Goal: Register for event/course

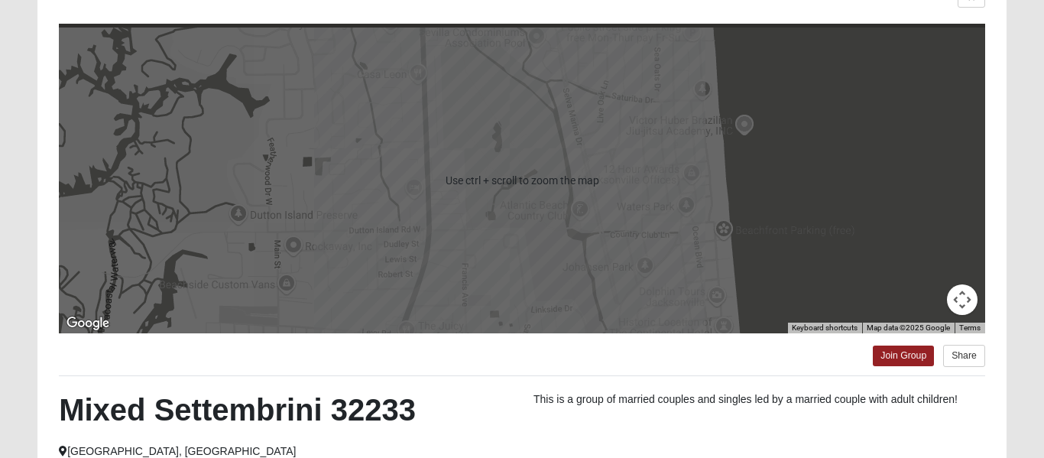
scroll to position [134, 0]
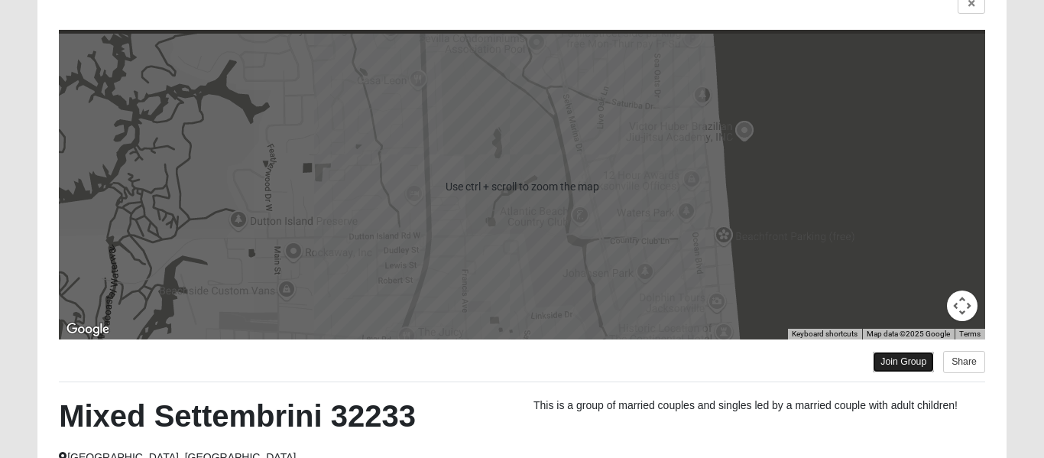
click at [894, 366] on link "Join Group" at bounding box center [903, 361] width 61 height 21
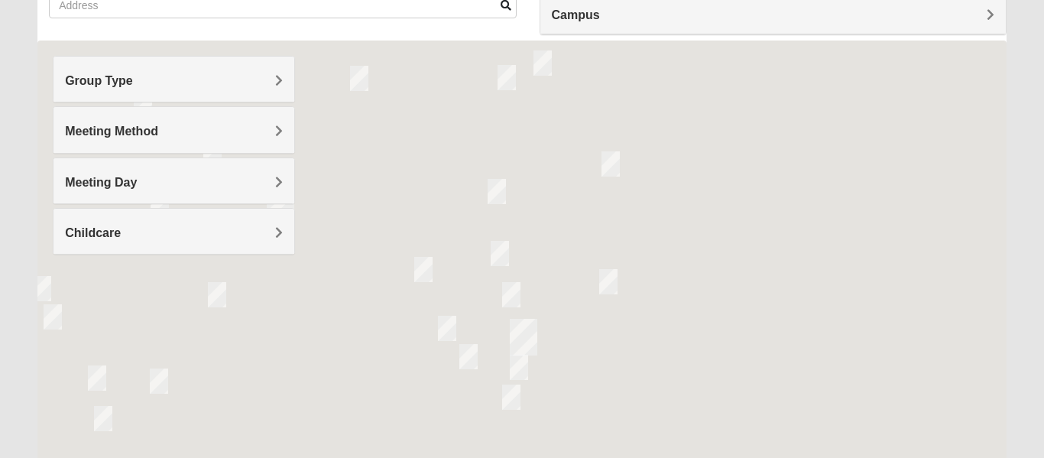
scroll to position [134, 0]
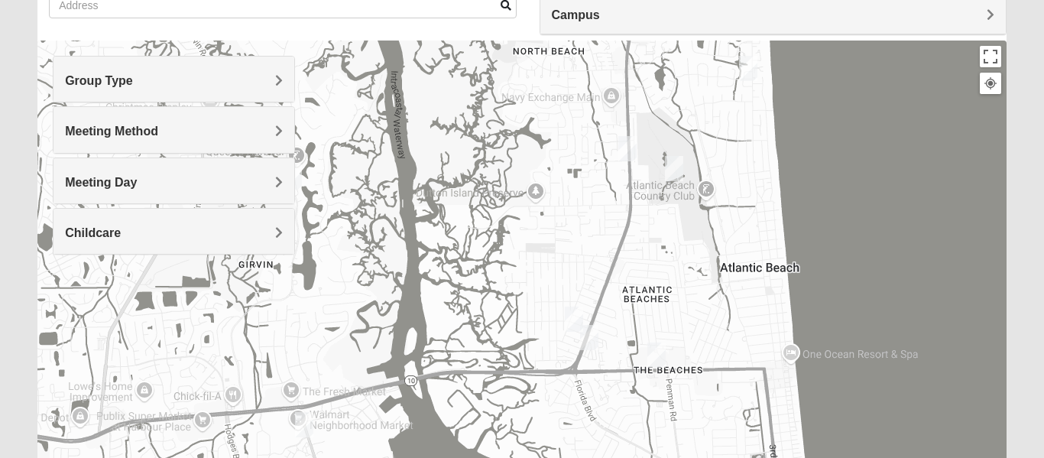
click at [588, 335] on img "Mens Boboc 32233" at bounding box center [574, 318] width 31 height 37
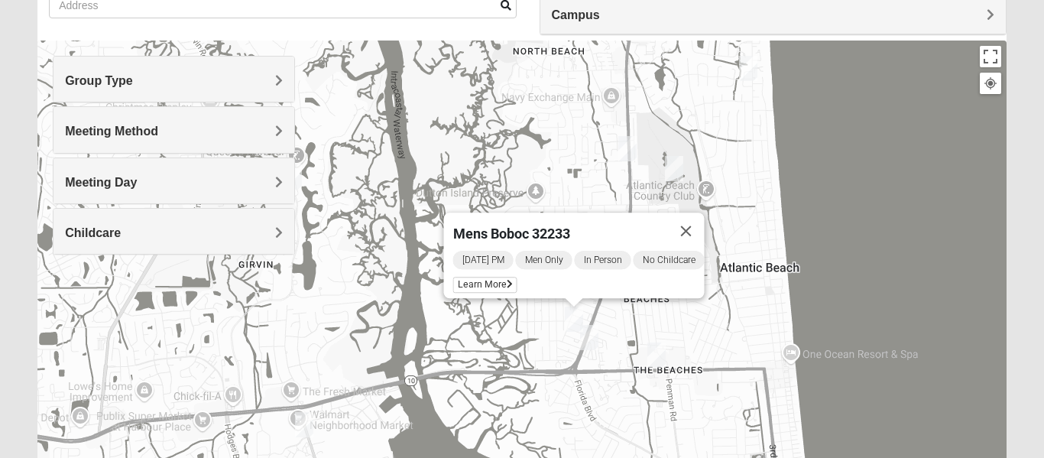
click at [659, 355] on img "Womens Foran 32233" at bounding box center [656, 354] width 31 height 37
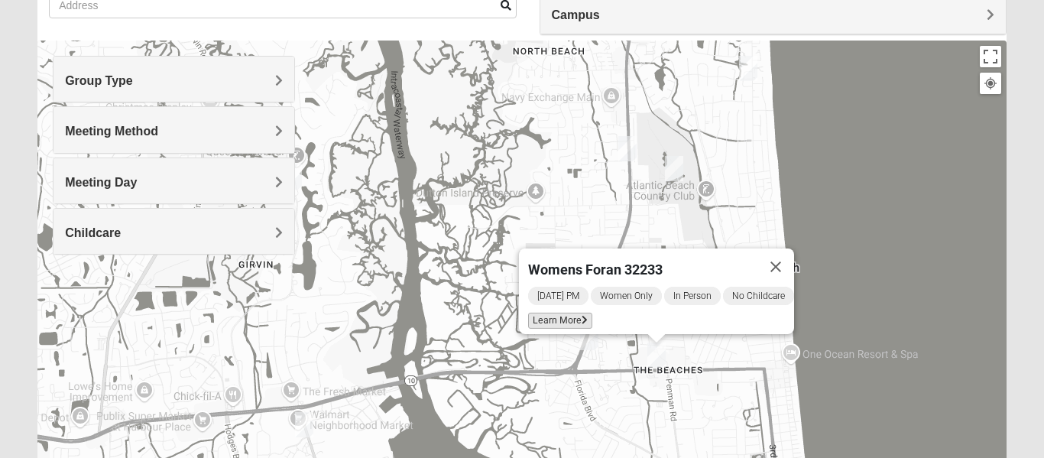
click at [549, 313] on span "Learn More" at bounding box center [560, 321] width 64 height 16
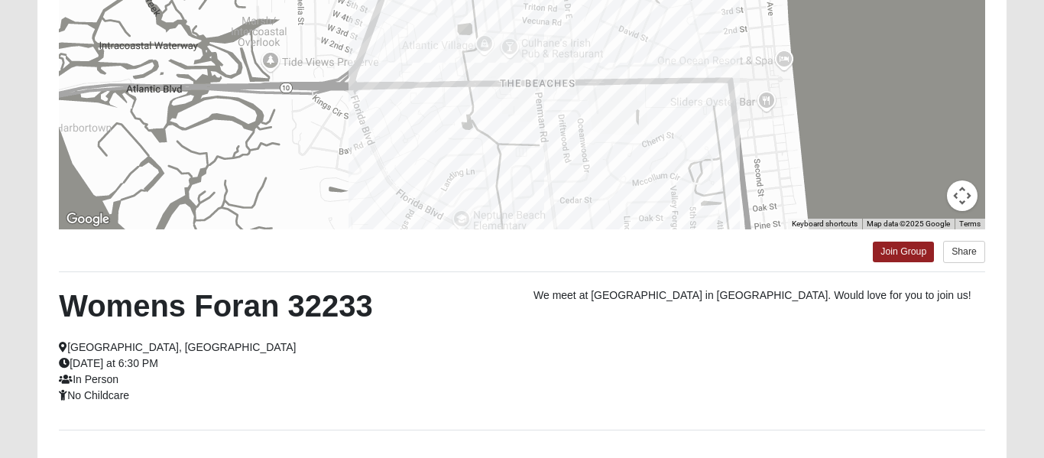
scroll to position [0, 0]
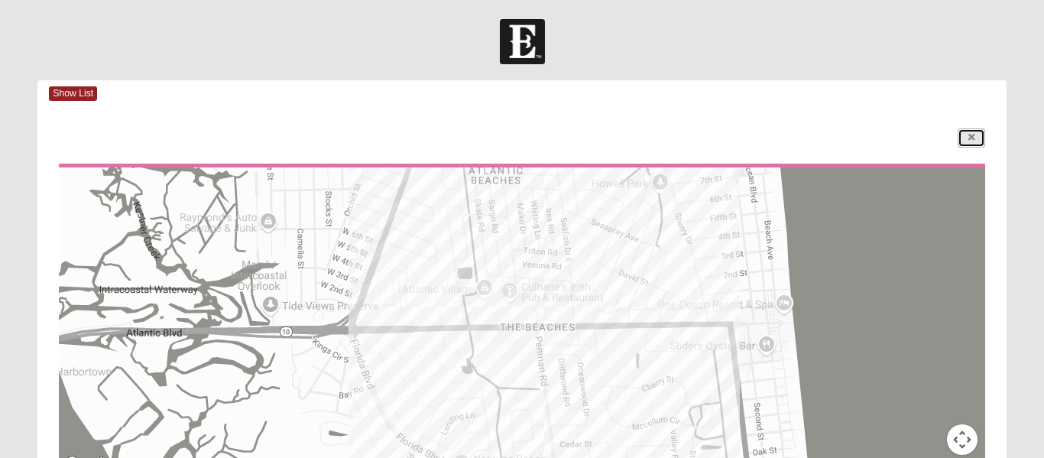
click at [963, 144] on link at bounding box center [971, 137] width 28 height 19
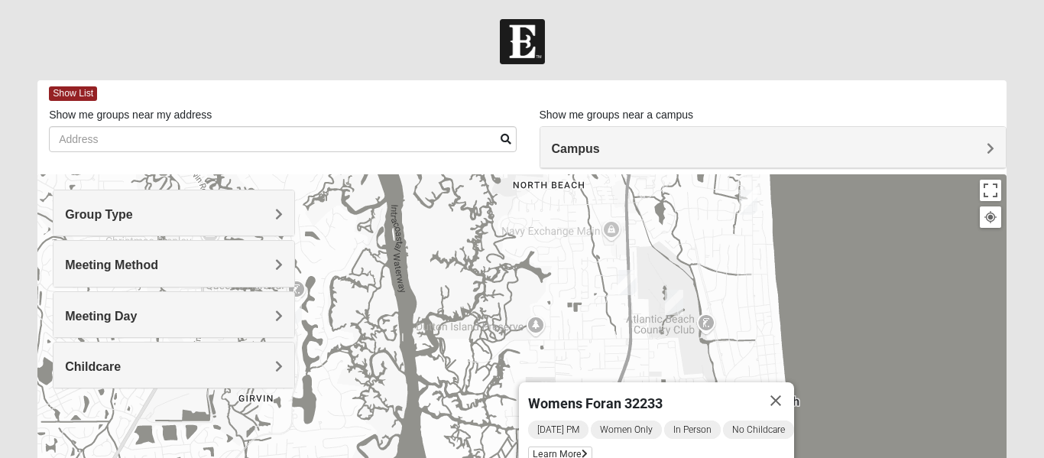
click at [750, 205] on img "Mixed Lammie 32233" at bounding box center [748, 201] width 31 height 37
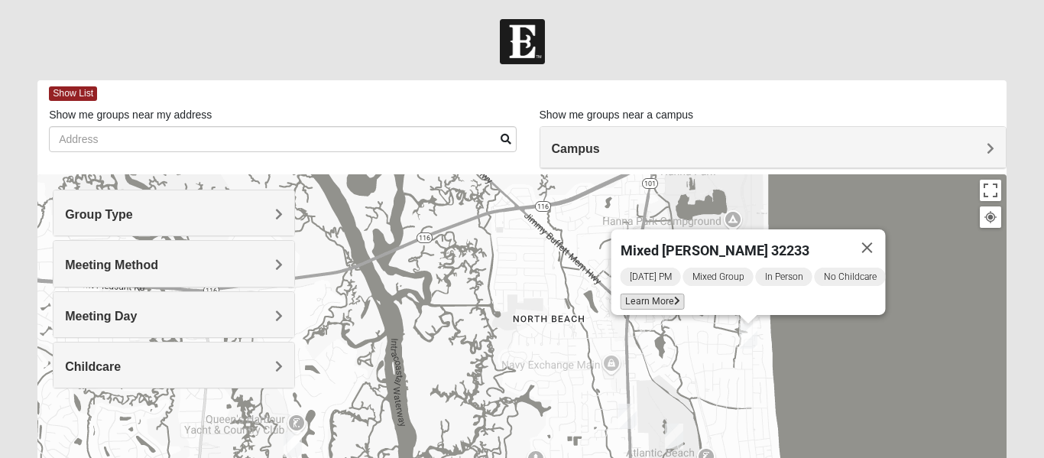
click at [658, 293] on span "Learn More" at bounding box center [652, 301] width 64 height 16
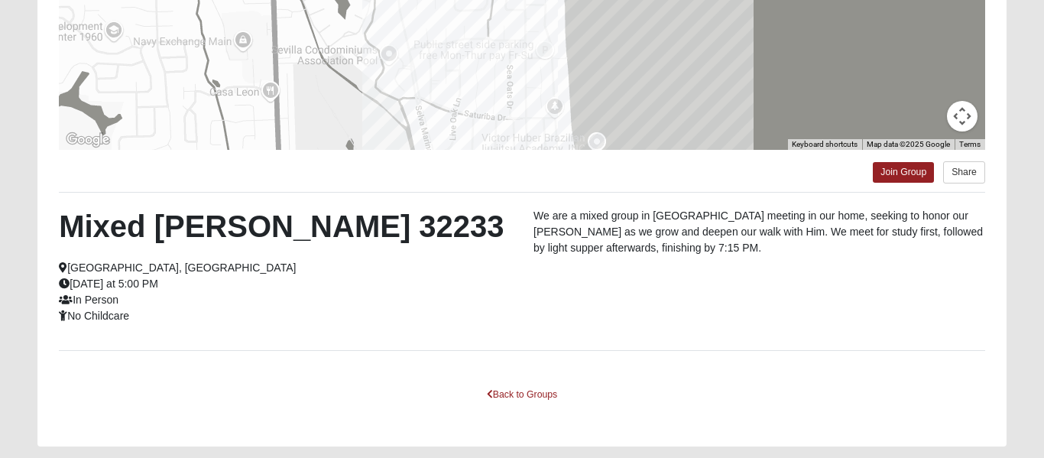
scroll to position [325, 0]
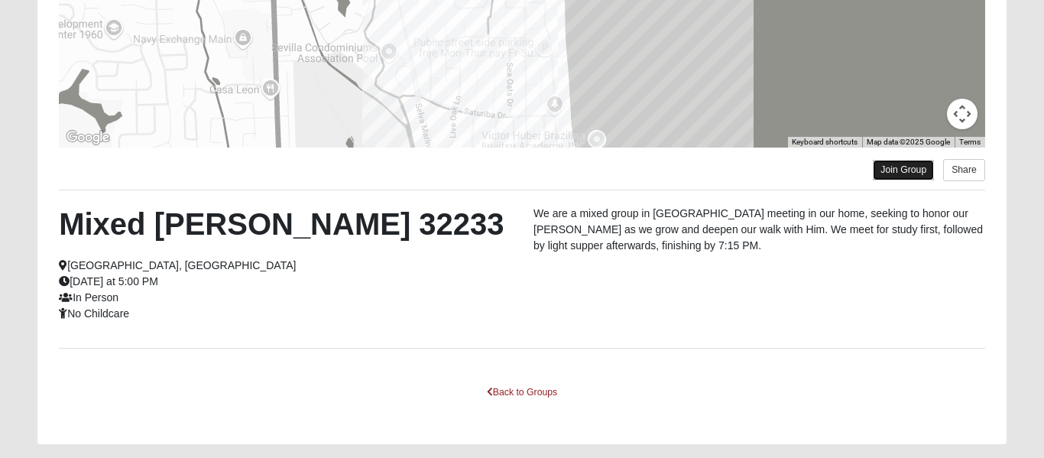
click at [880, 167] on link "Join Group" at bounding box center [903, 170] width 61 height 21
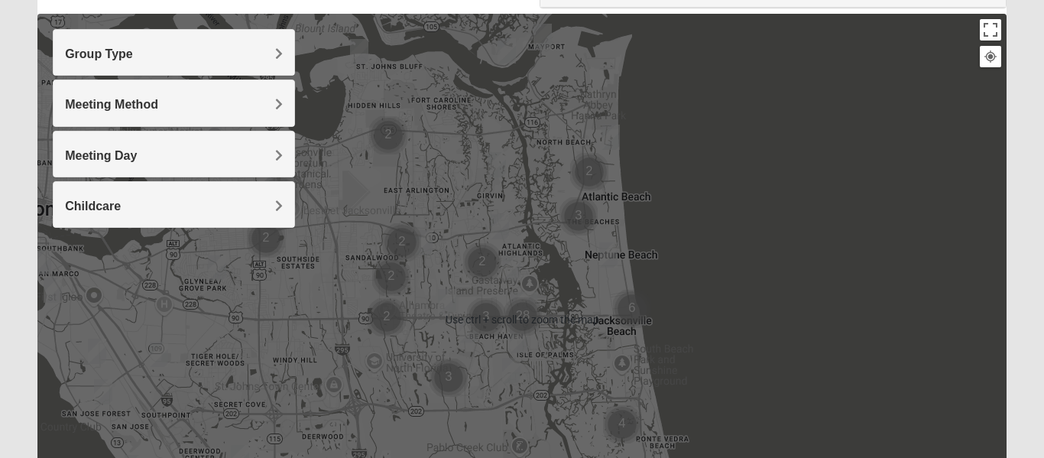
scroll to position [160, 0]
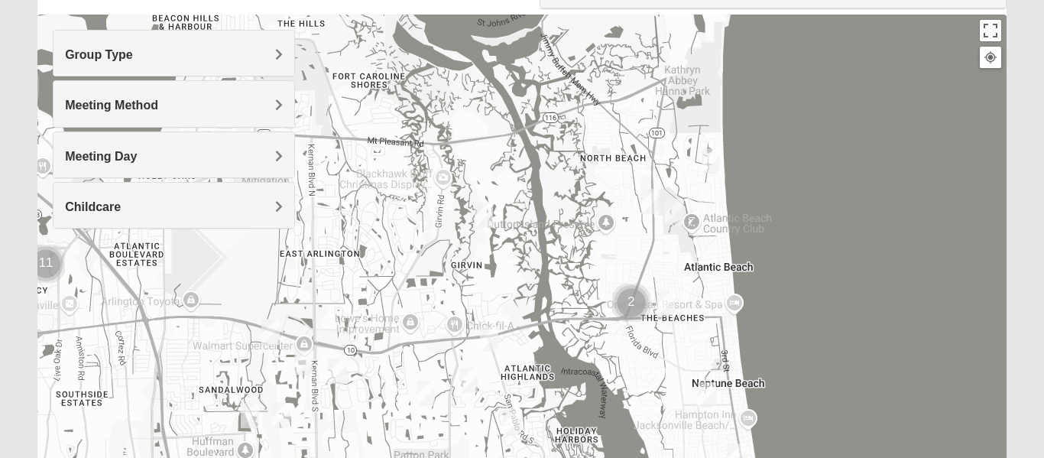
click at [706, 393] on img "Mens Coker 32250" at bounding box center [706, 394] width 31 height 37
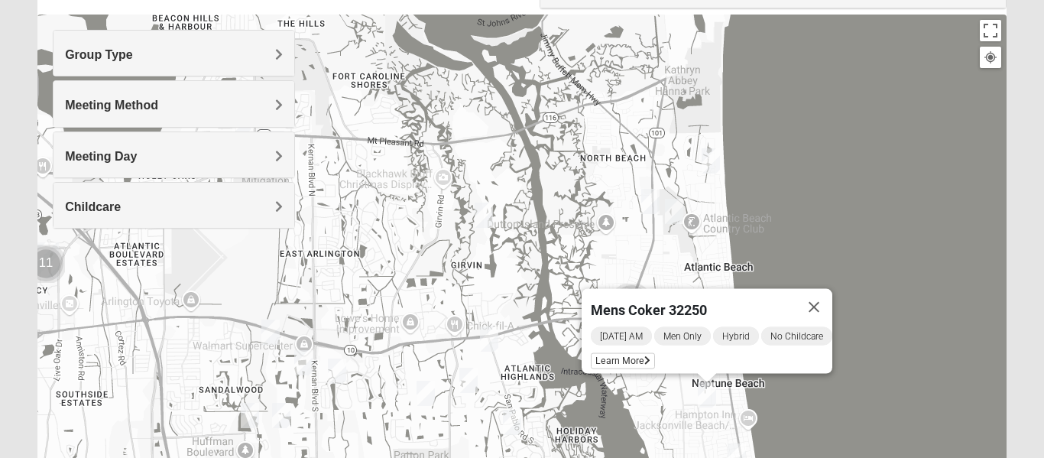
click at [781, 400] on div "Mens Coker 32250 Friday AM Men Only Hybrid No Childcare Learn More" at bounding box center [521, 320] width 969 height 611
click at [814, 296] on button "Close" at bounding box center [813, 307] width 37 height 37
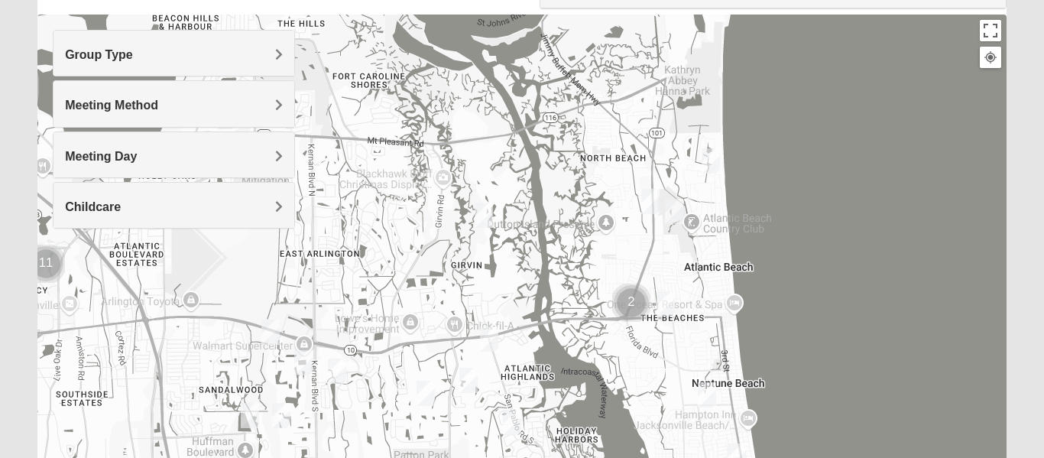
click at [631, 307] on img "Cluster of 2 groups" at bounding box center [631, 302] width 50 height 50
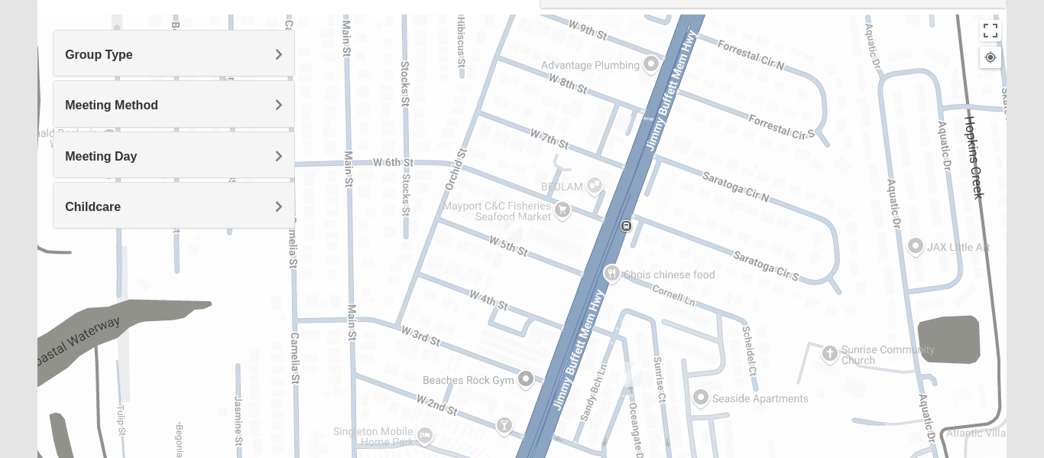
click at [635, 373] on img "1825 Mixed Arola 32233" at bounding box center [632, 373] width 31 height 37
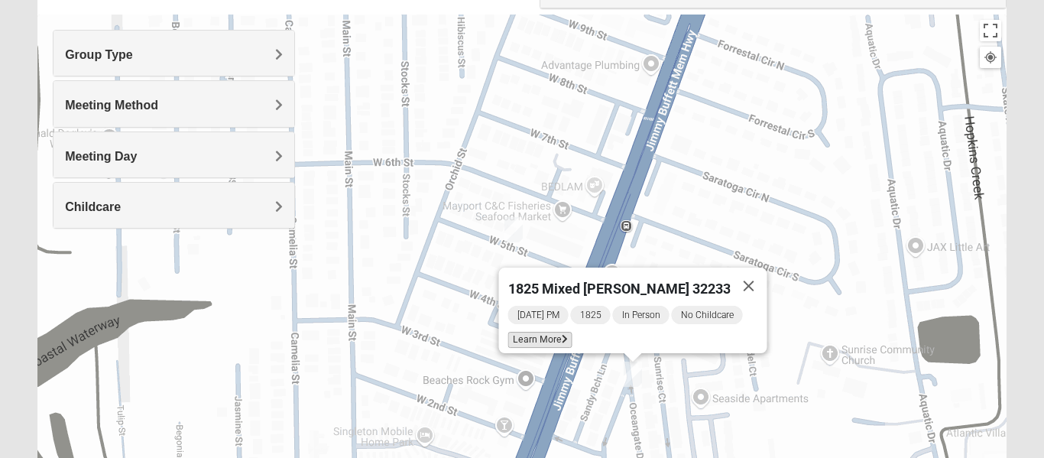
click at [562, 335] on span "Learn More" at bounding box center [540, 340] width 64 height 16
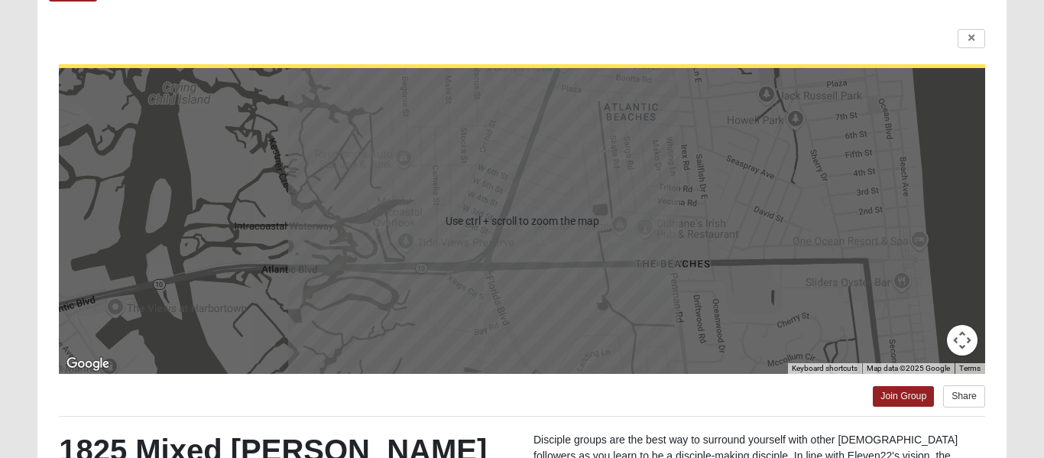
scroll to position [95, 0]
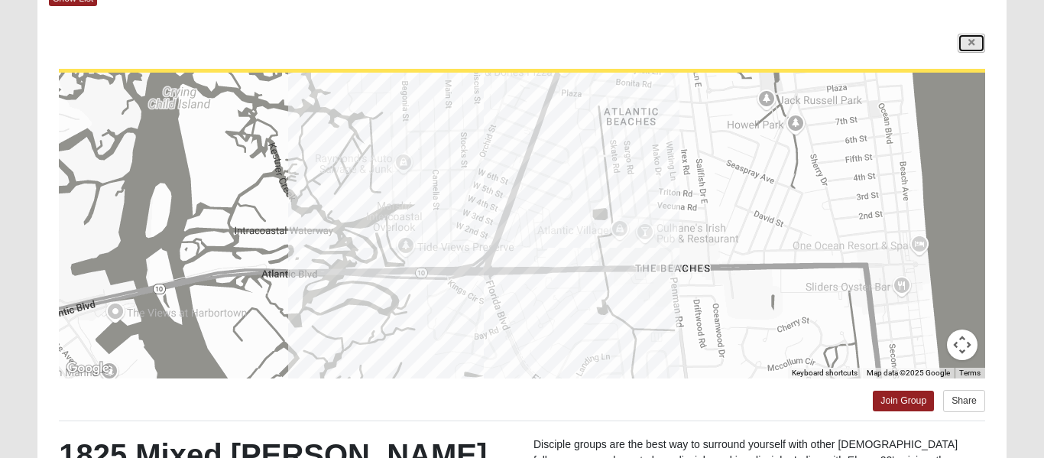
click at [963, 42] on link at bounding box center [971, 43] width 28 height 19
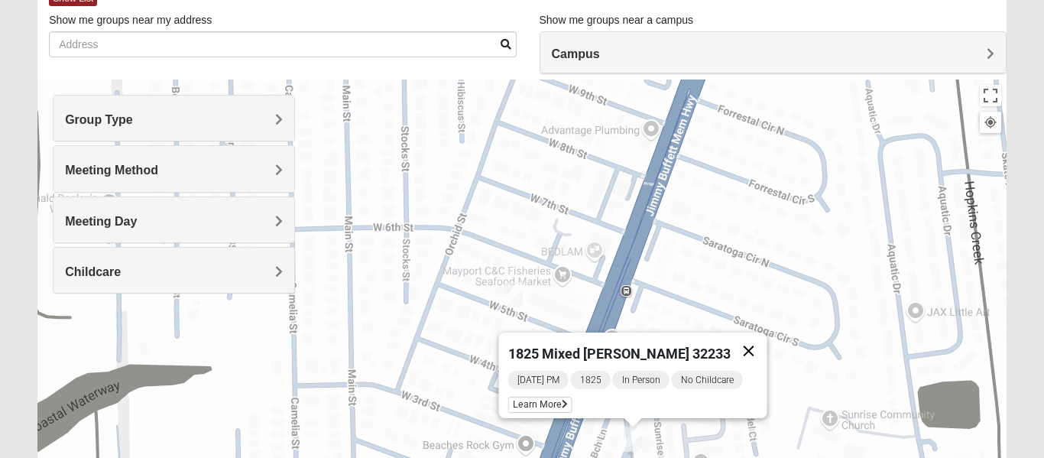
click at [752, 348] on button "Close" at bounding box center [748, 350] width 37 height 37
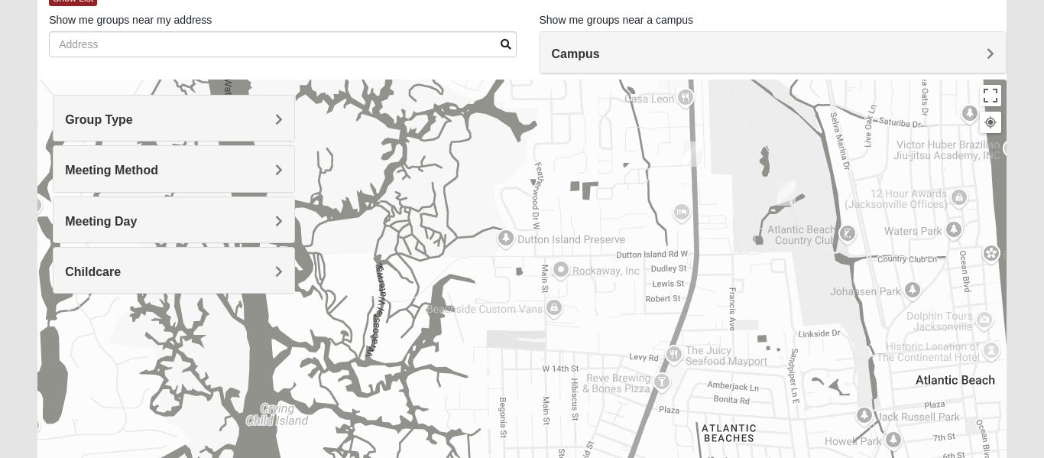
drag, startPoint x: 846, startPoint y: 203, endPoint x: 740, endPoint y: 373, distance: 199.7
click at [740, 373] on div at bounding box center [521, 384] width 969 height 611
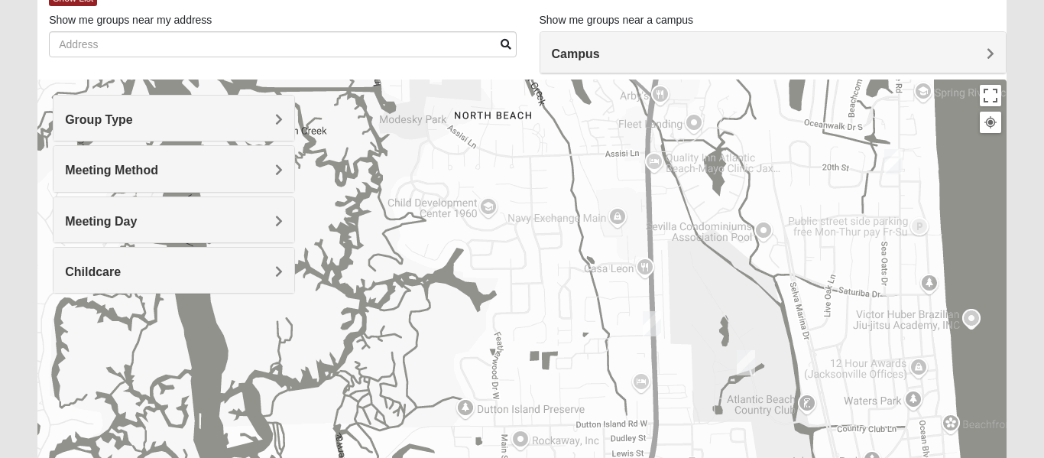
drag, startPoint x: 604, startPoint y: 184, endPoint x: 562, endPoint y: 367, distance: 187.2
click at [562, 367] on div at bounding box center [521, 384] width 969 height 611
click at [742, 361] on img "Mixed Settembrini 32233" at bounding box center [745, 362] width 31 height 37
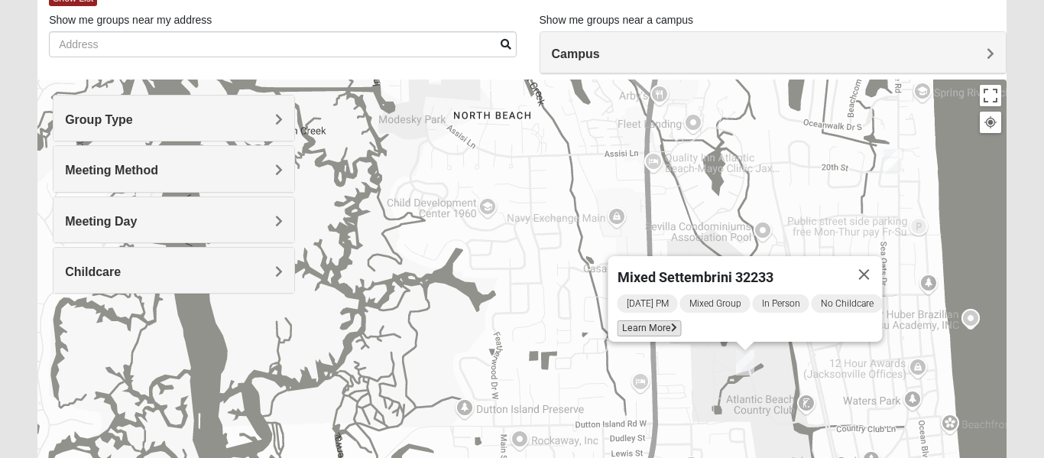
click at [633, 320] on span "Learn More" at bounding box center [649, 328] width 64 height 16
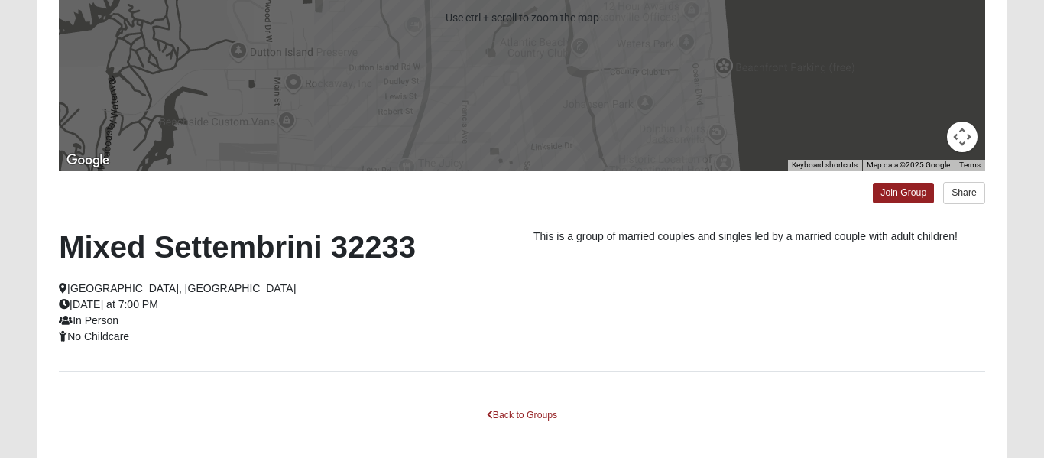
scroll to position [368, 0]
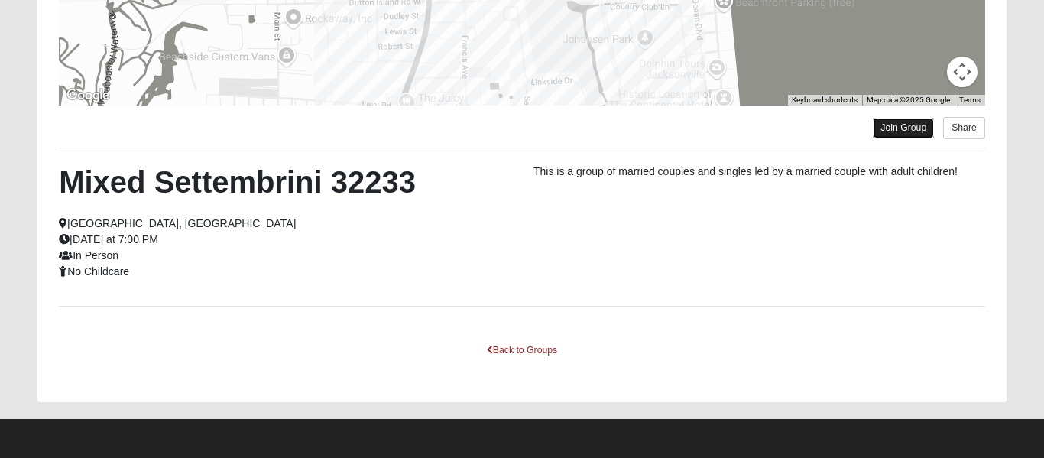
click at [887, 130] on link "Join Group" at bounding box center [903, 128] width 61 height 21
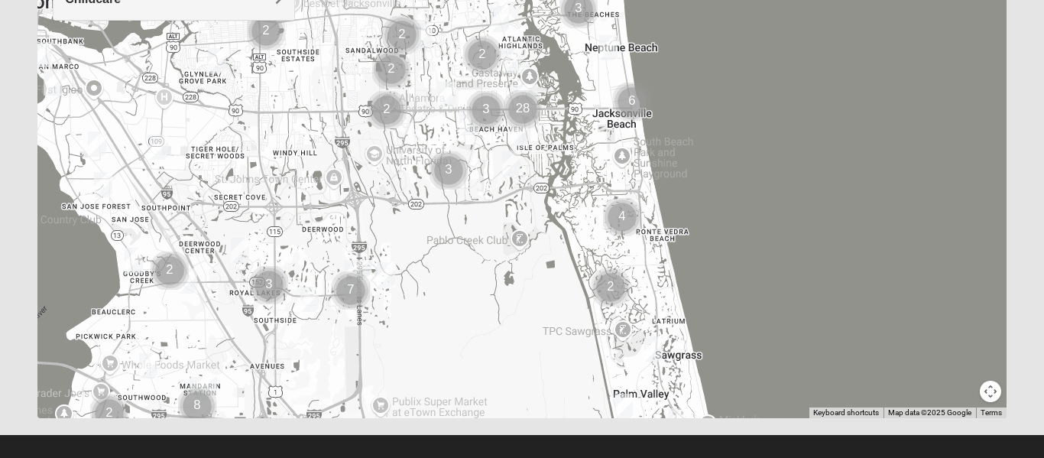
scroll to position [368, 0]
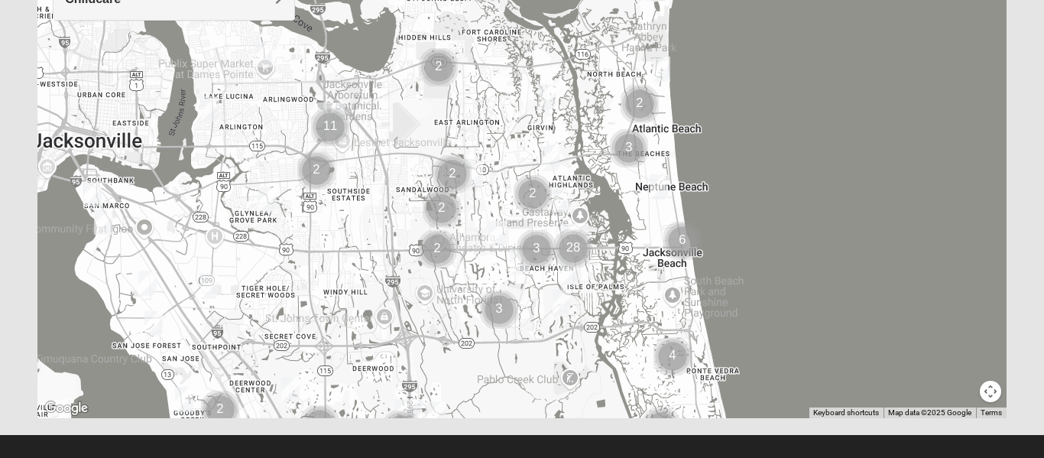
drag, startPoint x: 815, startPoint y: 230, endPoint x: 863, endPoint y: 366, distance: 144.3
click at [863, 366] on div at bounding box center [521, 112] width 969 height 611
